Goal: Complete application form

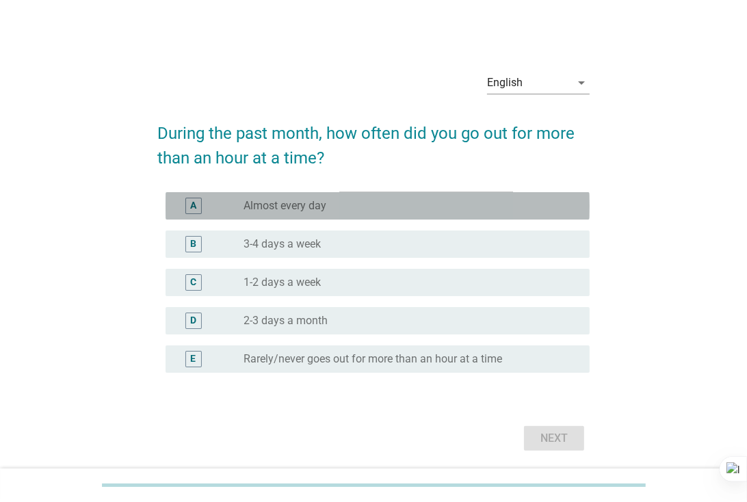
click at [328, 202] on div "radio_button_unchecked Almost every day" at bounding box center [406, 206] width 324 height 14
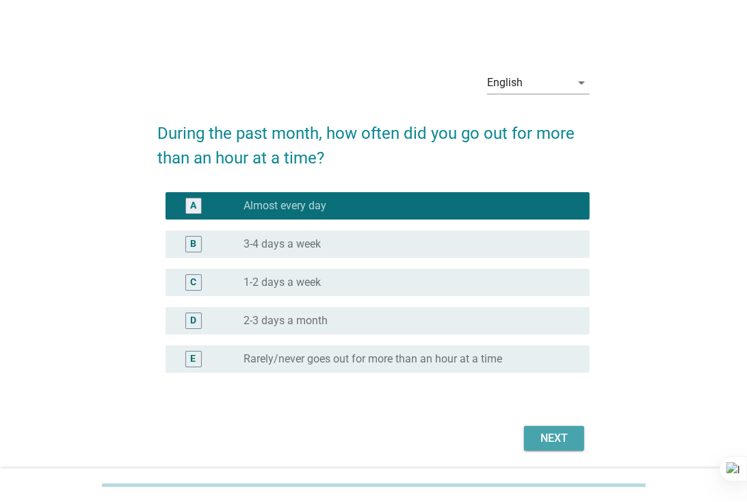
click at [559, 435] on div "Next" at bounding box center [554, 438] width 38 height 16
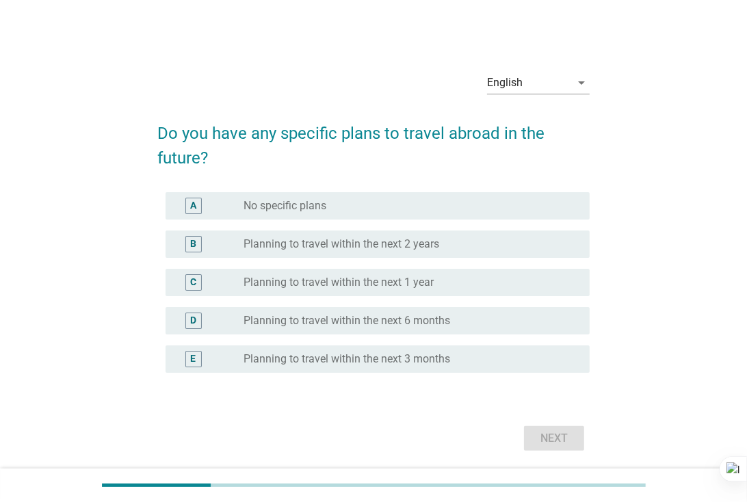
click at [408, 283] on label "Planning to travel within the next 1 year" at bounding box center [339, 283] width 190 height 14
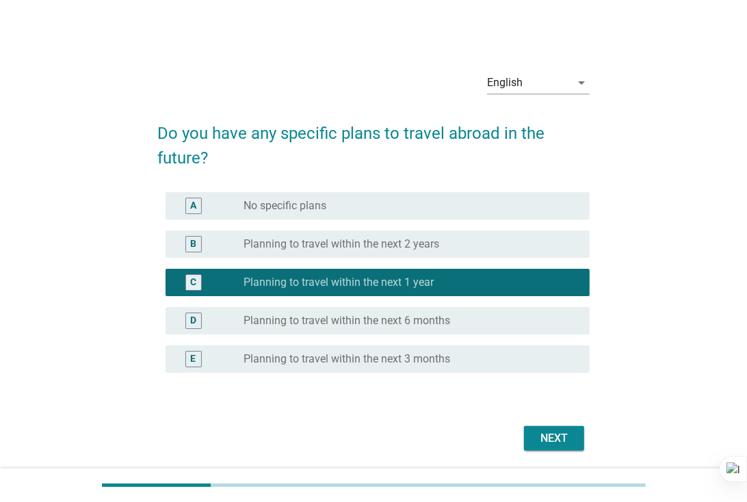
click at [413, 323] on label "Planning to travel within the next 6 months" at bounding box center [347, 321] width 207 height 14
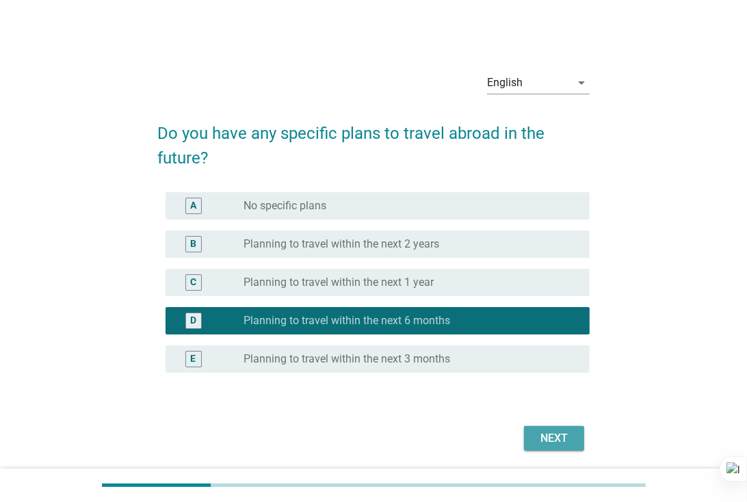
click at [539, 428] on button "Next" at bounding box center [554, 438] width 60 height 25
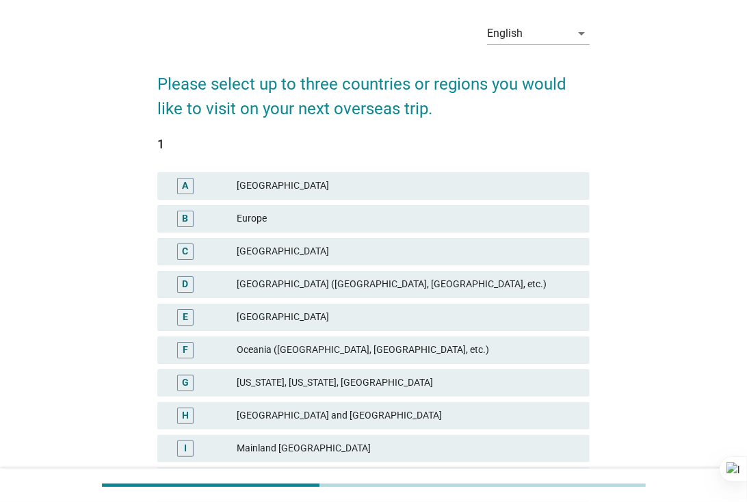
scroll to position [76, 0]
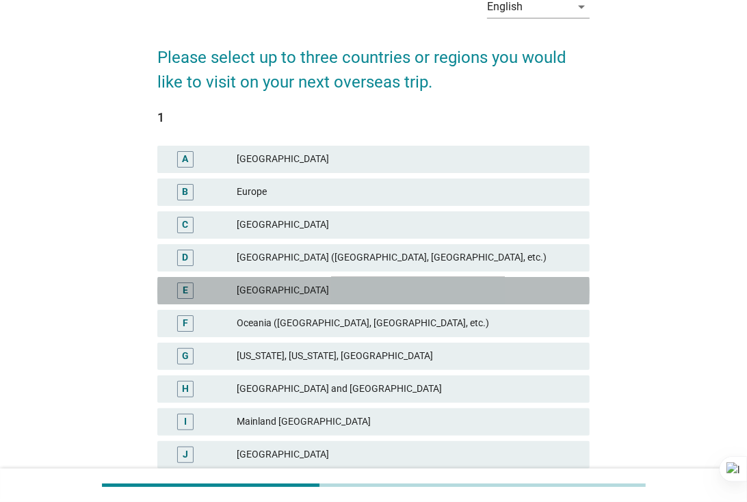
click at [259, 285] on div "[GEOGRAPHIC_DATA]" at bounding box center [408, 291] width 342 height 16
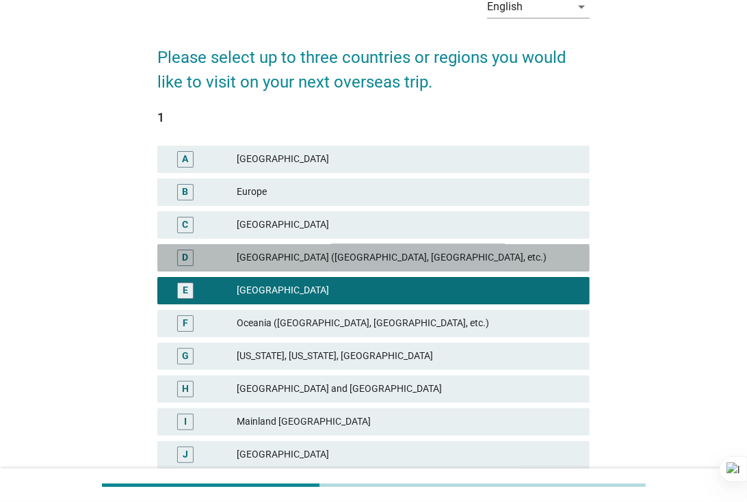
click at [320, 251] on div "[GEOGRAPHIC_DATA] ([GEOGRAPHIC_DATA], [GEOGRAPHIC_DATA], etc.)" at bounding box center [408, 258] width 342 height 16
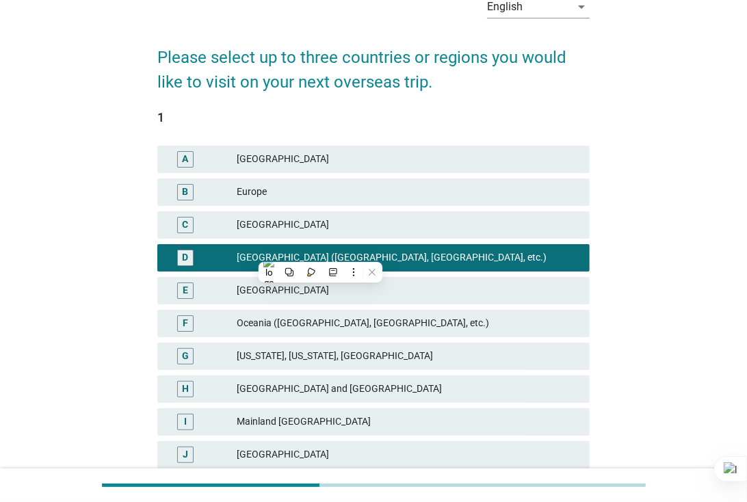
click at [310, 283] on div "[GEOGRAPHIC_DATA]" at bounding box center [408, 291] width 342 height 16
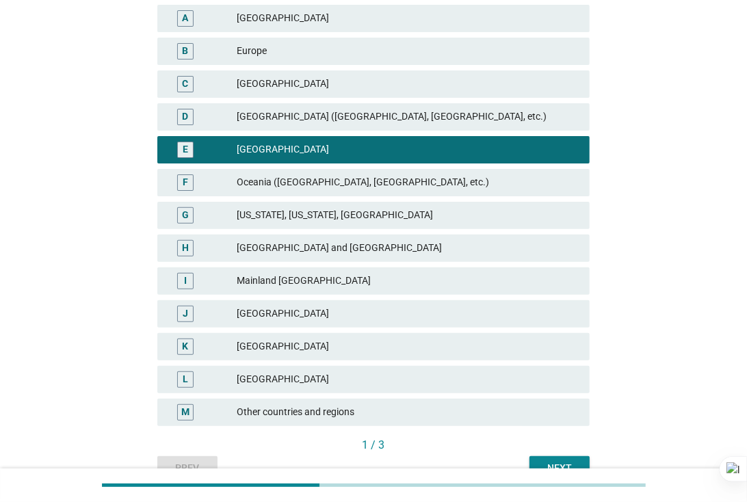
scroll to position [228, 0]
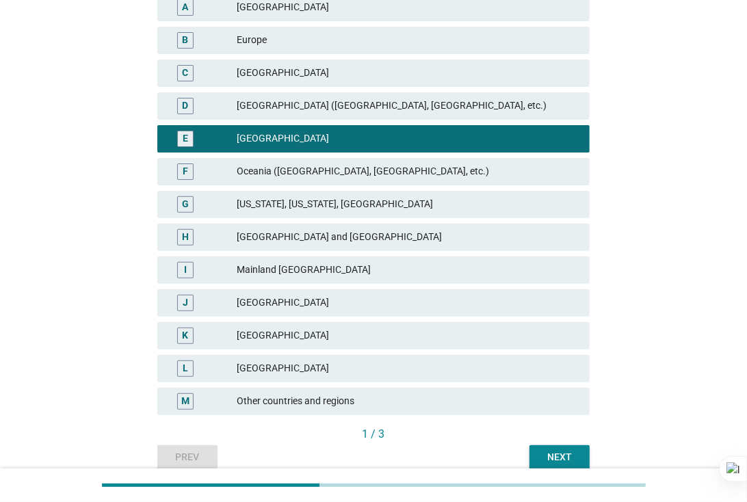
click at [551, 450] on div "Next" at bounding box center [559, 457] width 38 height 14
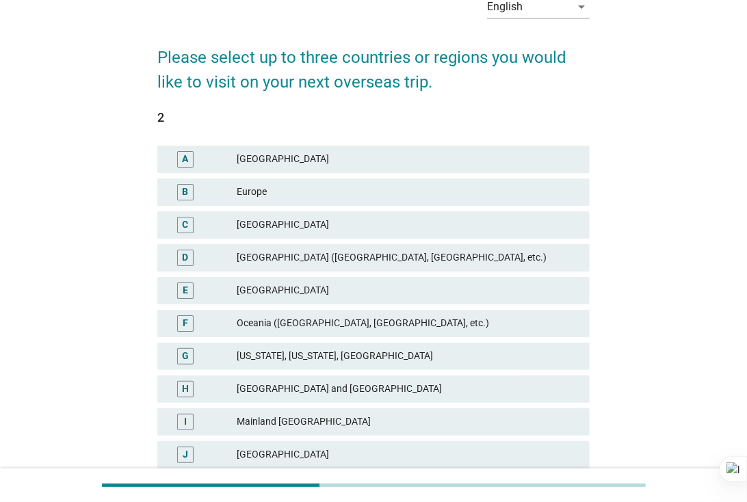
scroll to position [152, 0]
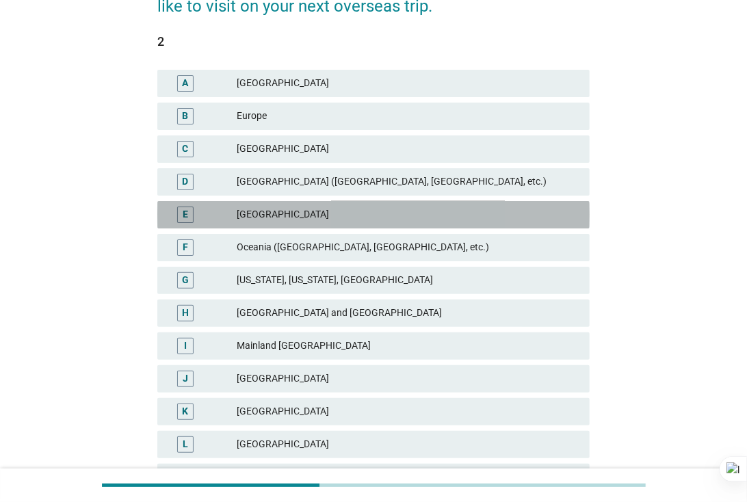
click at [295, 210] on div "[GEOGRAPHIC_DATA]" at bounding box center [408, 215] width 342 height 16
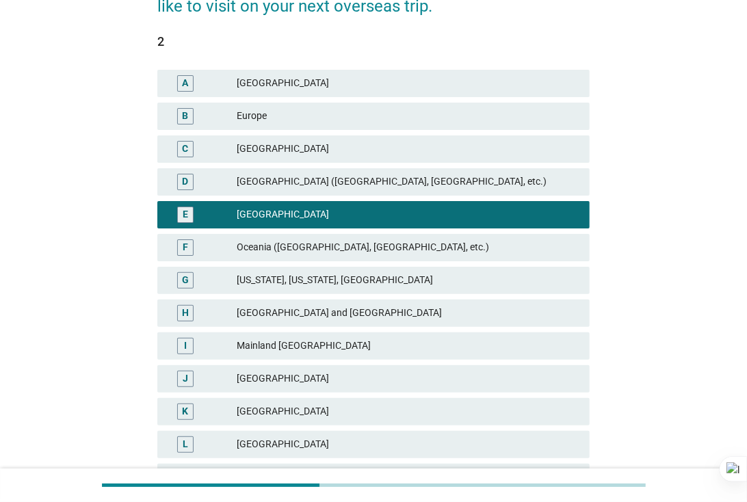
click at [278, 187] on div "[GEOGRAPHIC_DATA] ([GEOGRAPHIC_DATA], [GEOGRAPHIC_DATA], etc.)" at bounding box center [408, 182] width 342 height 16
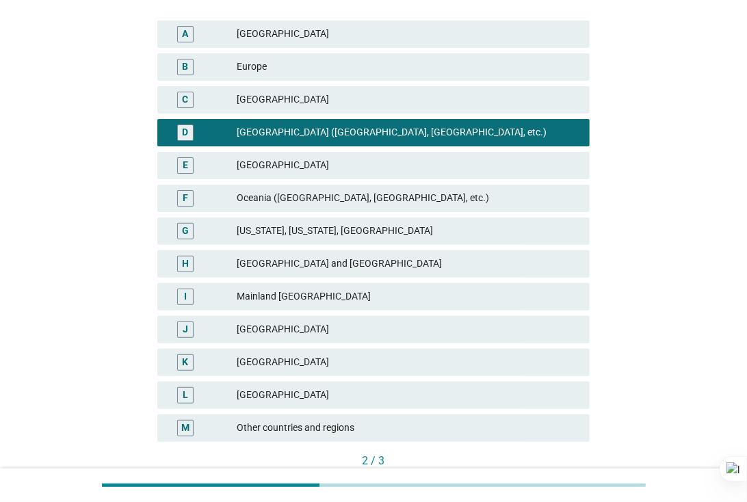
scroll to position [228, 0]
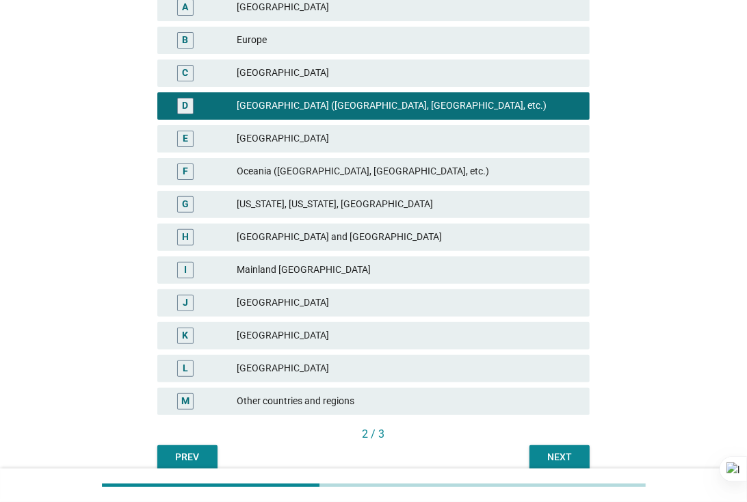
click at [544, 447] on button "Next" at bounding box center [560, 457] width 60 height 25
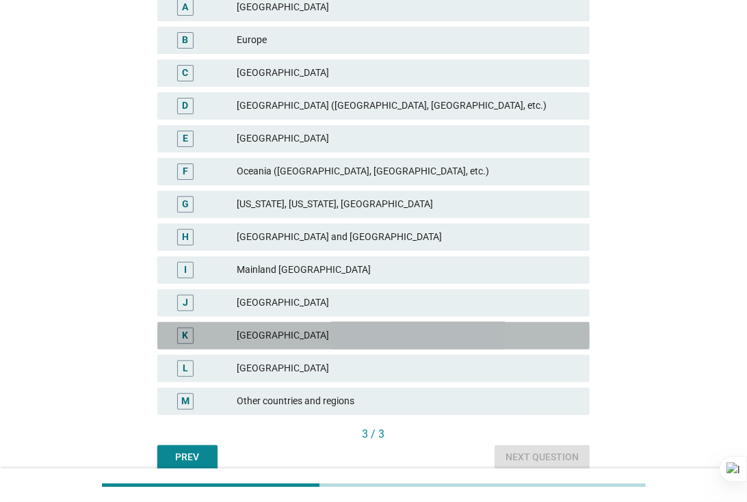
click at [367, 334] on div "[GEOGRAPHIC_DATA]" at bounding box center [408, 336] width 342 height 16
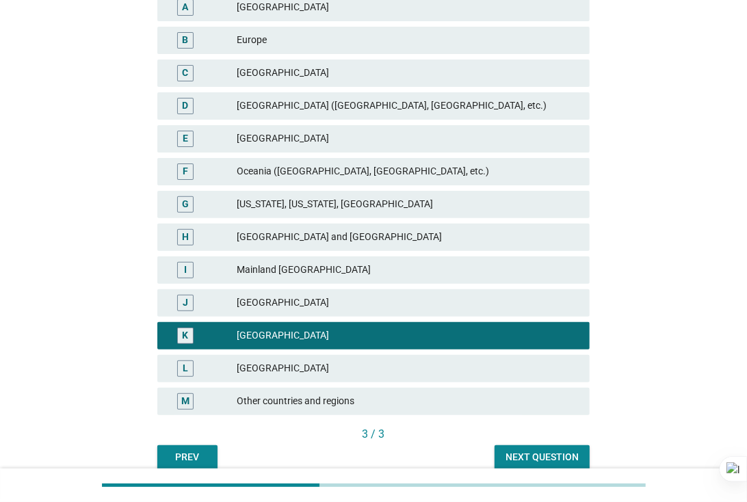
click at [538, 454] on div "Next question" at bounding box center [542, 457] width 73 height 14
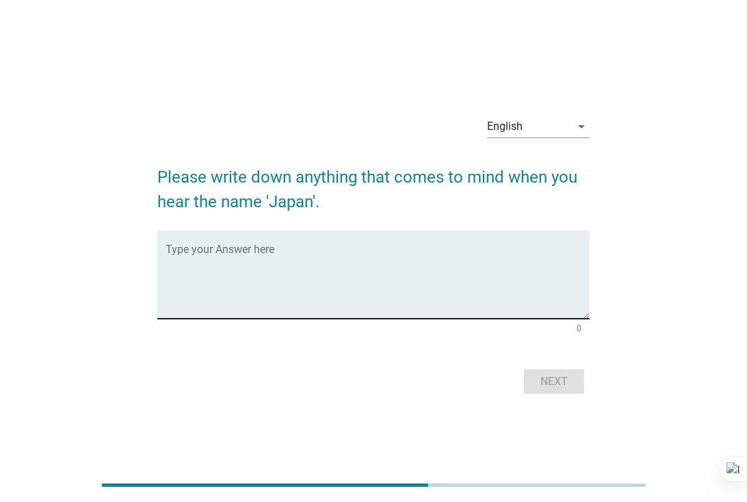
click at [306, 263] on textarea "Type your Answer here" at bounding box center [378, 283] width 424 height 72
drag, startPoint x: 306, startPoint y: 263, endPoint x: 242, endPoint y: 263, distance: 63.6
click at [242, 263] on textarea "Type your Answer here" at bounding box center [378, 283] width 424 height 72
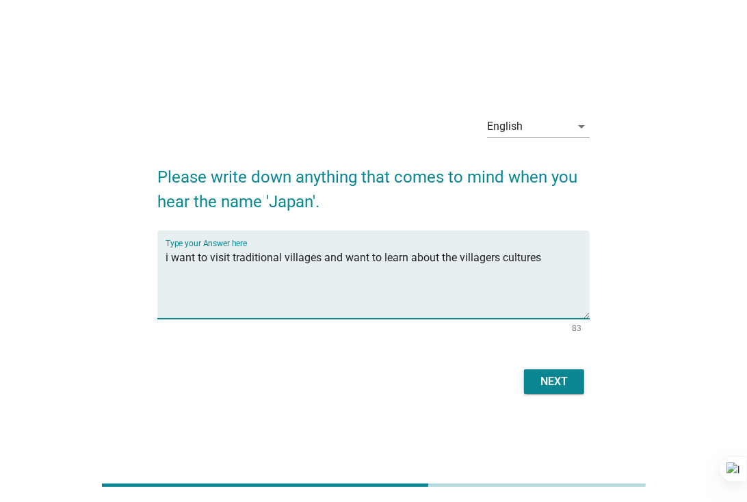
type textarea "i want to visit traditional villages and want to learn about the villagers cult…"
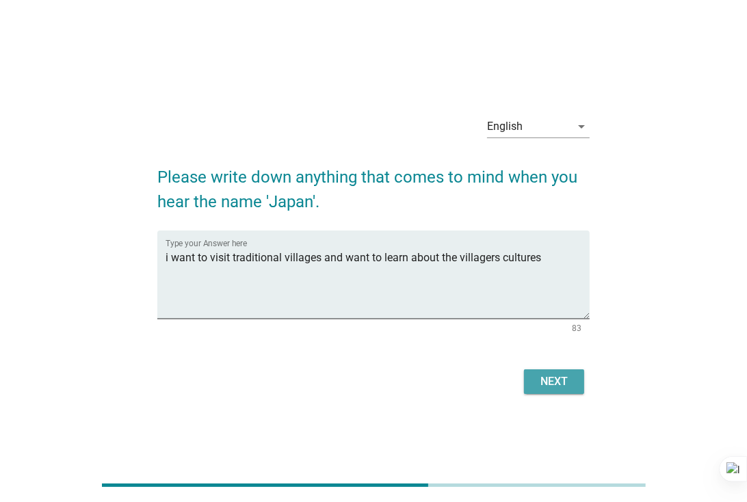
click at [555, 378] on div "Next" at bounding box center [554, 382] width 38 height 16
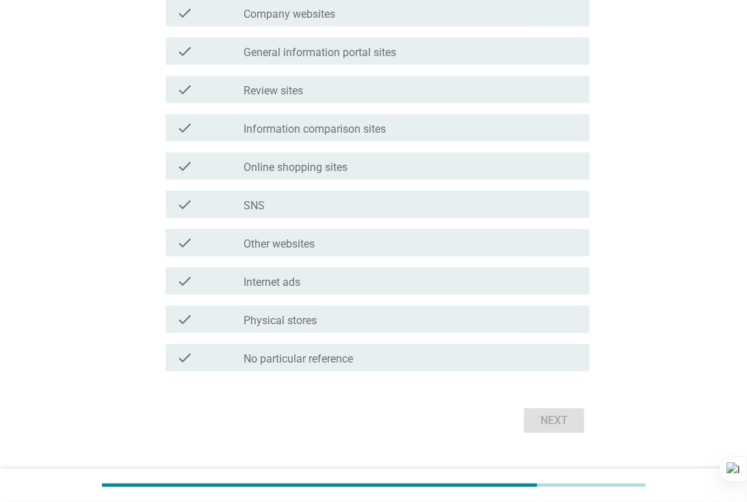
scroll to position [432, 0]
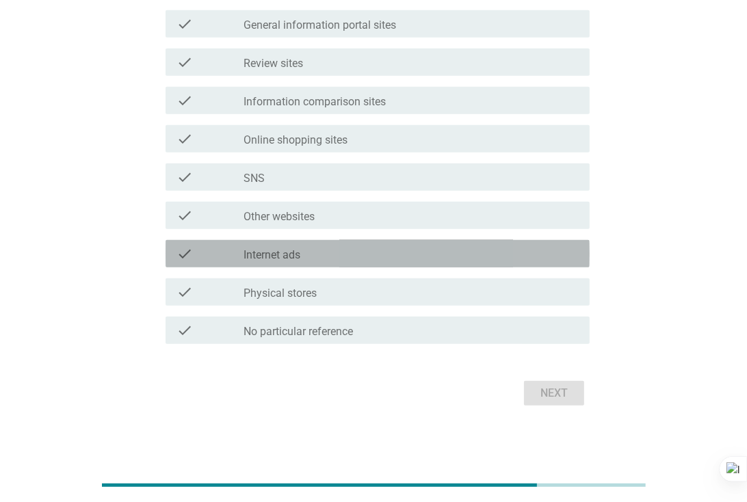
click at [309, 248] on div "check_box_outline_blank Internet ads" at bounding box center [411, 254] width 335 height 16
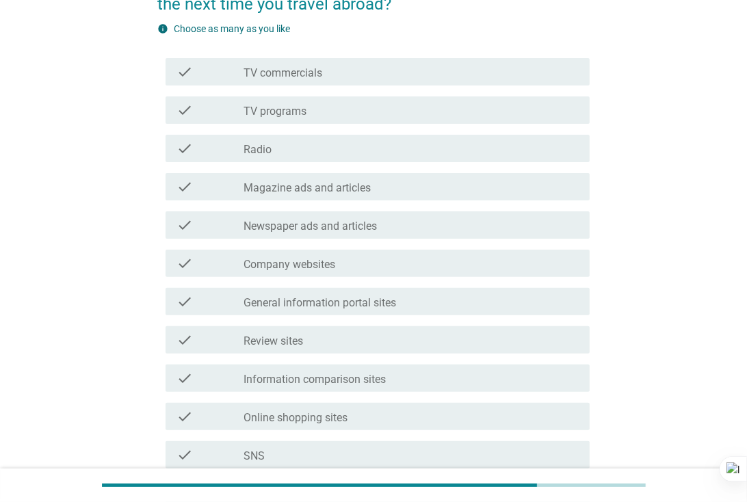
scroll to position [127, 0]
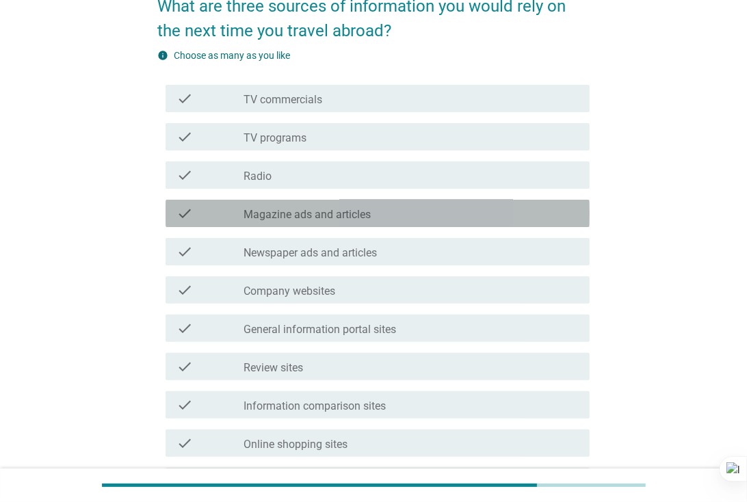
click at [339, 212] on label "Magazine ads and articles" at bounding box center [307, 215] width 127 height 14
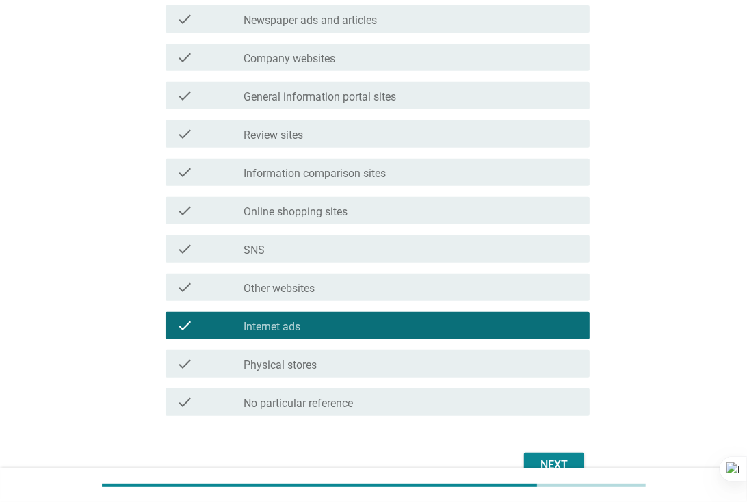
scroll to position [432, 0]
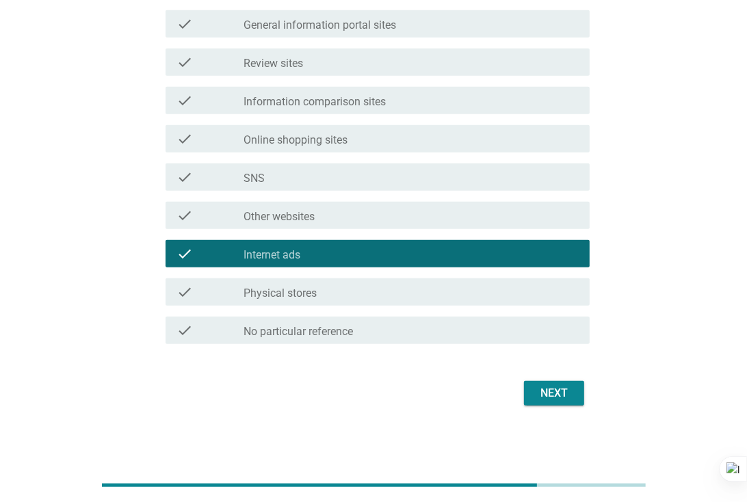
click at [297, 295] on label "Physical stores" at bounding box center [280, 294] width 73 height 14
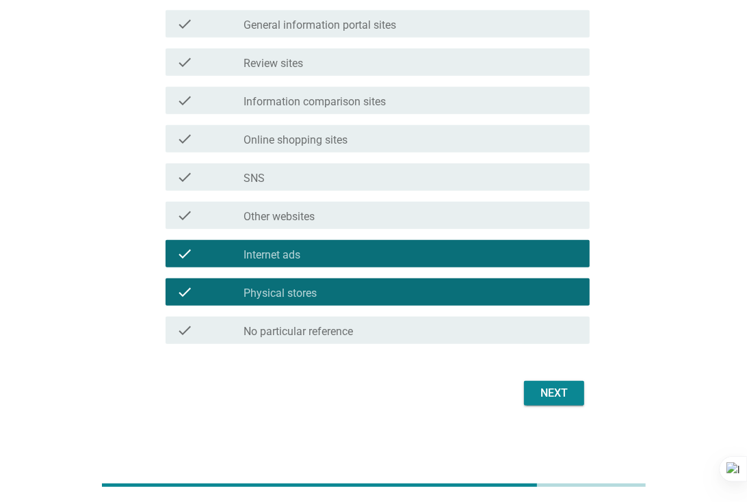
click at [538, 391] on div "Next" at bounding box center [554, 393] width 38 height 16
